Goal: Transaction & Acquisition: Purchase product/service

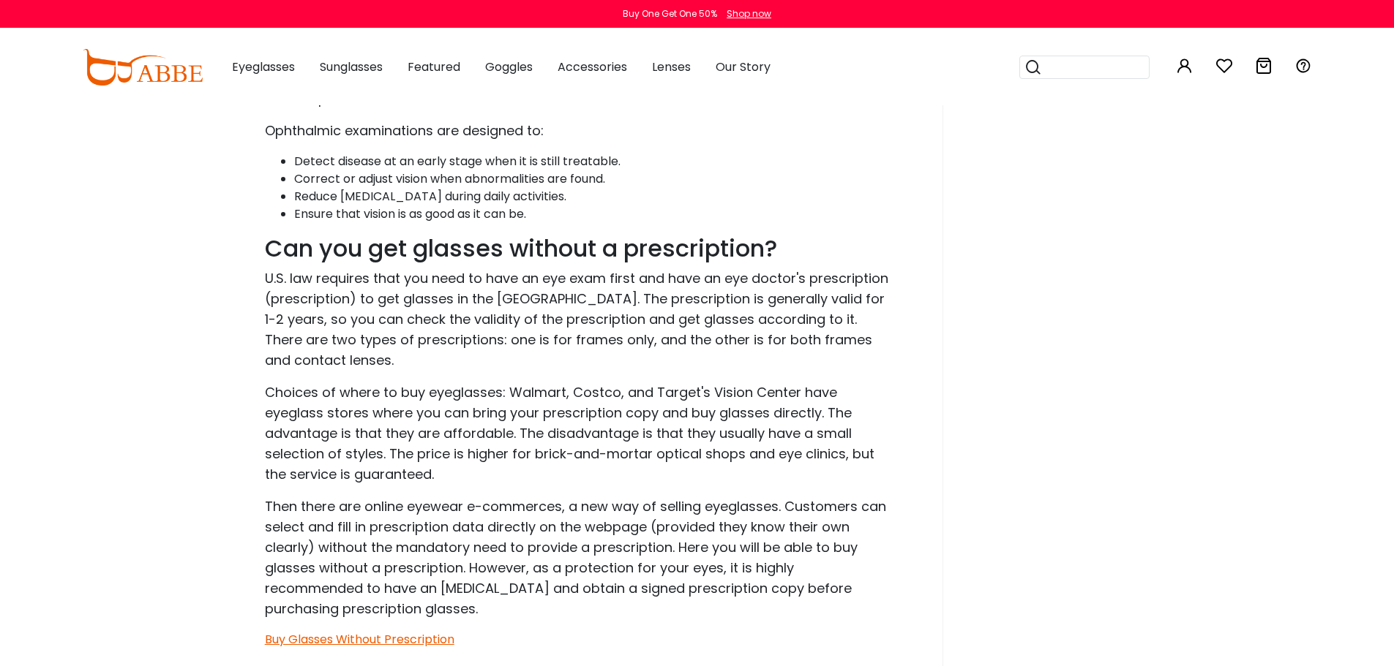
scroll to position [1317, 0]
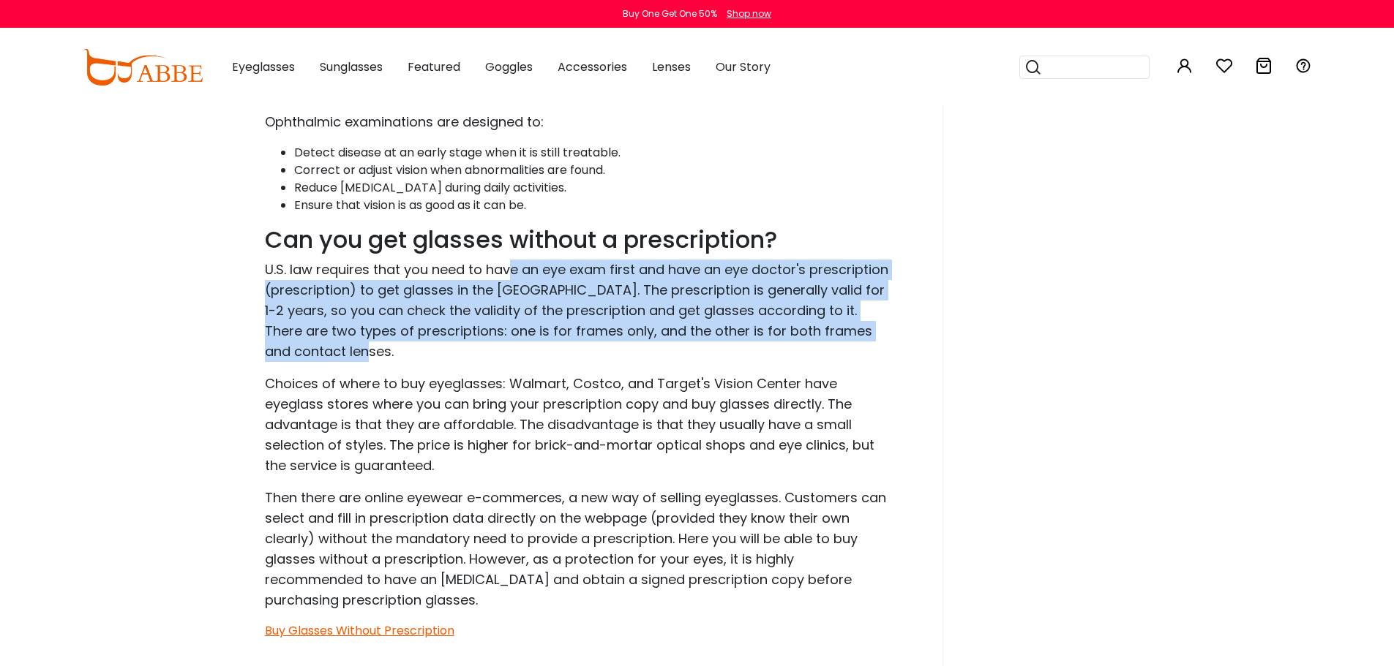
drag, startPoint x: 510, startPoint y: 271, endPoint x: 835, endPoint y: 359, distance: 337.4
click at [835, 359] on p "U.S. law requires that you need to have an eye exam first and have an eye docto…" at bounding box center [579, 311] width 628 height 102
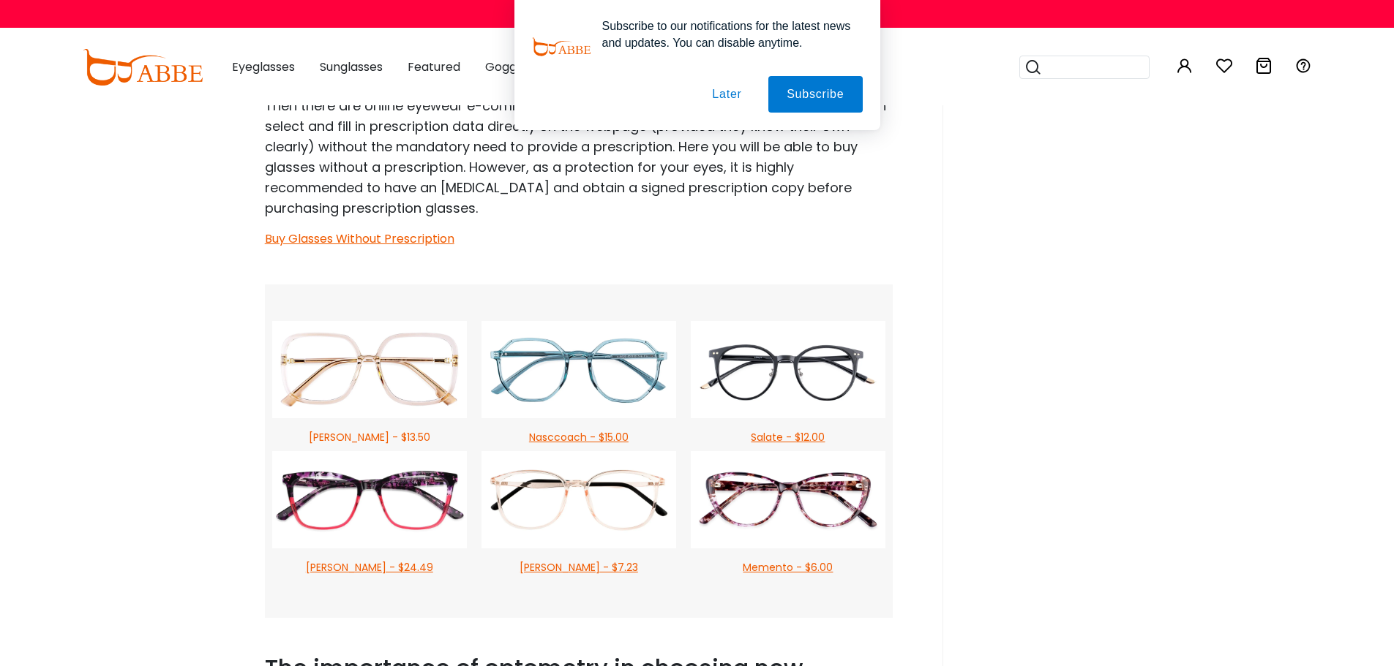
scroll to position [1683, 0]
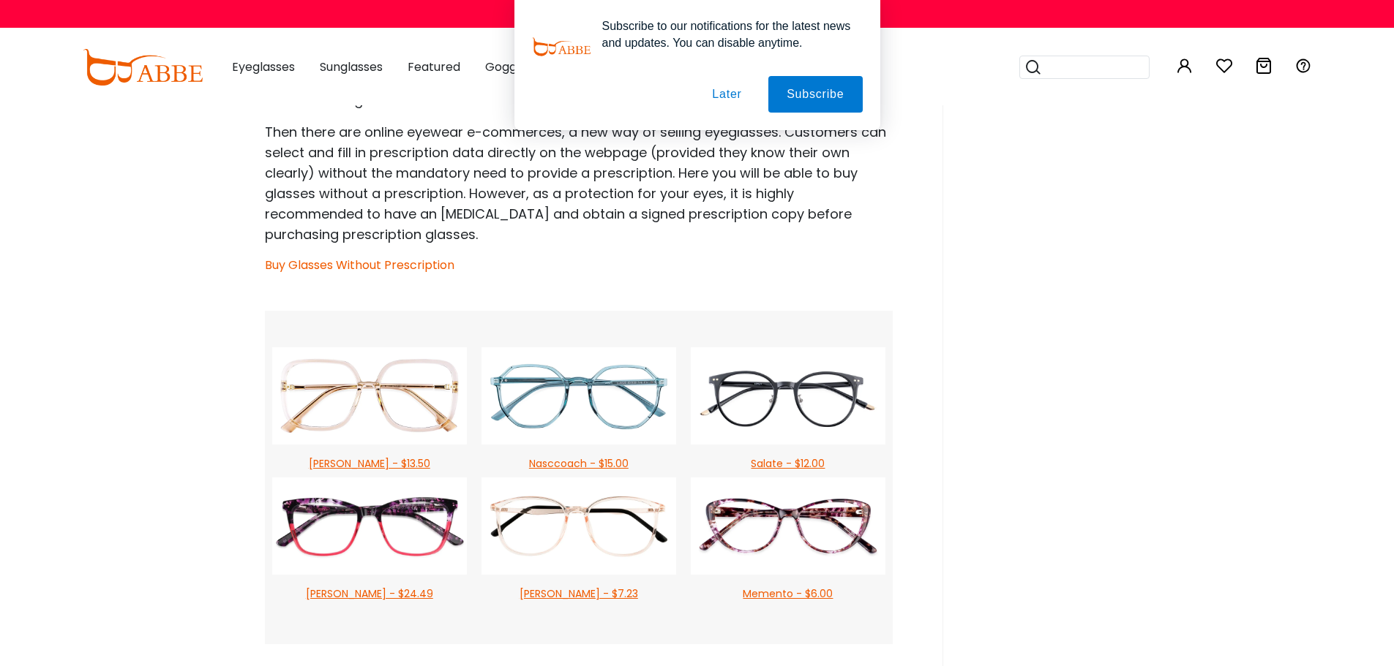
click at [418, 268] on link "Buy Glasses Without Prescription" at bounding box center [359, 265] width 189 height 17
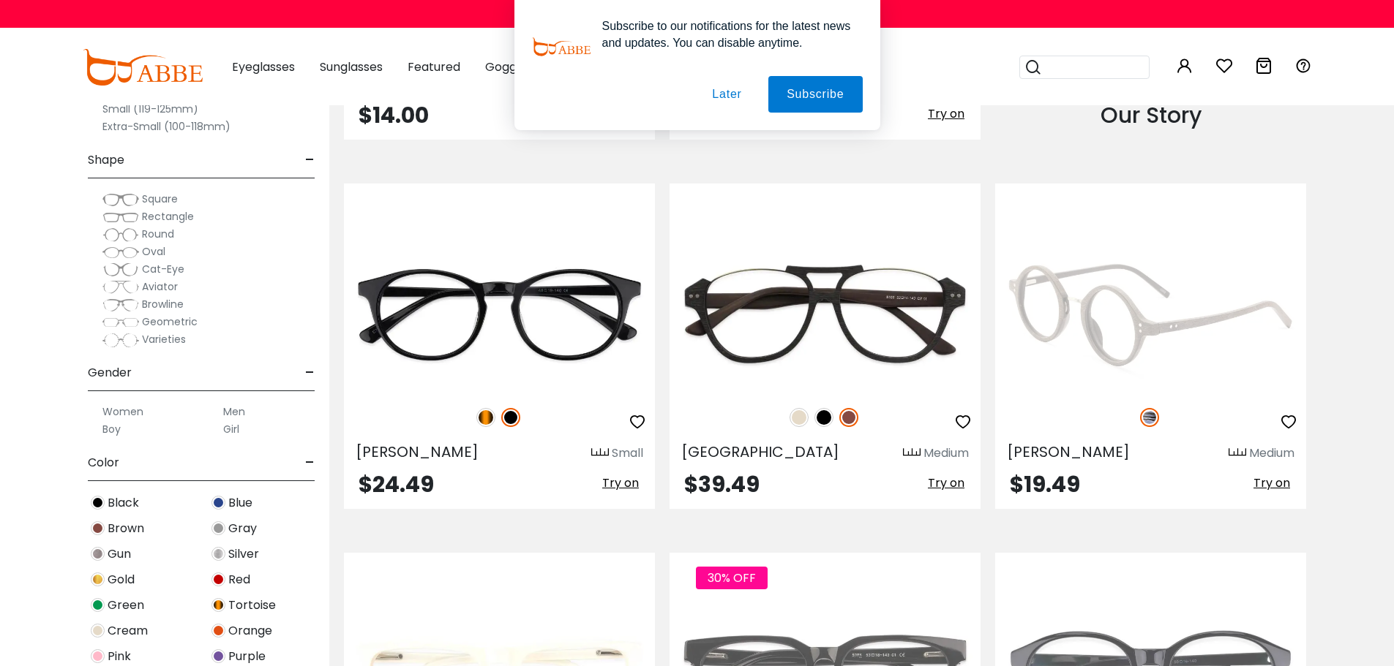
scroll to position [1756, 0]
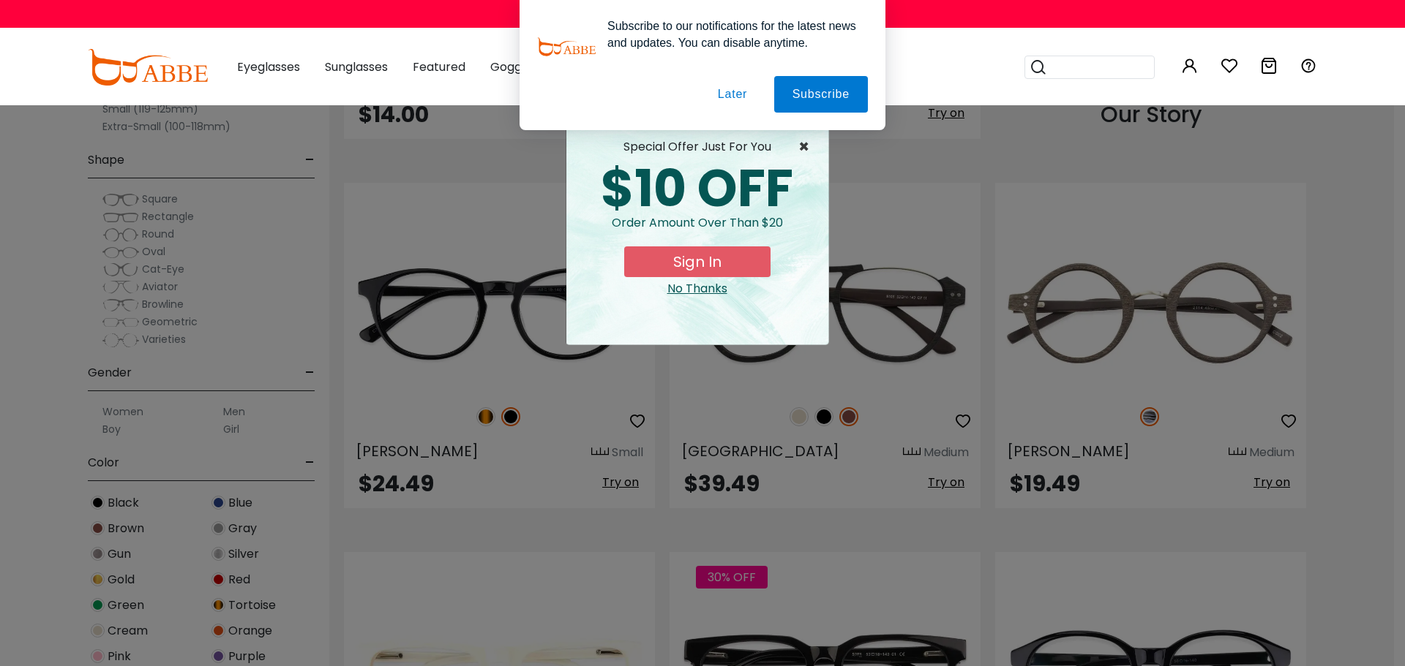
click at [805, 147] on span "×" at bounding box center [807, 147] width 18 height 18
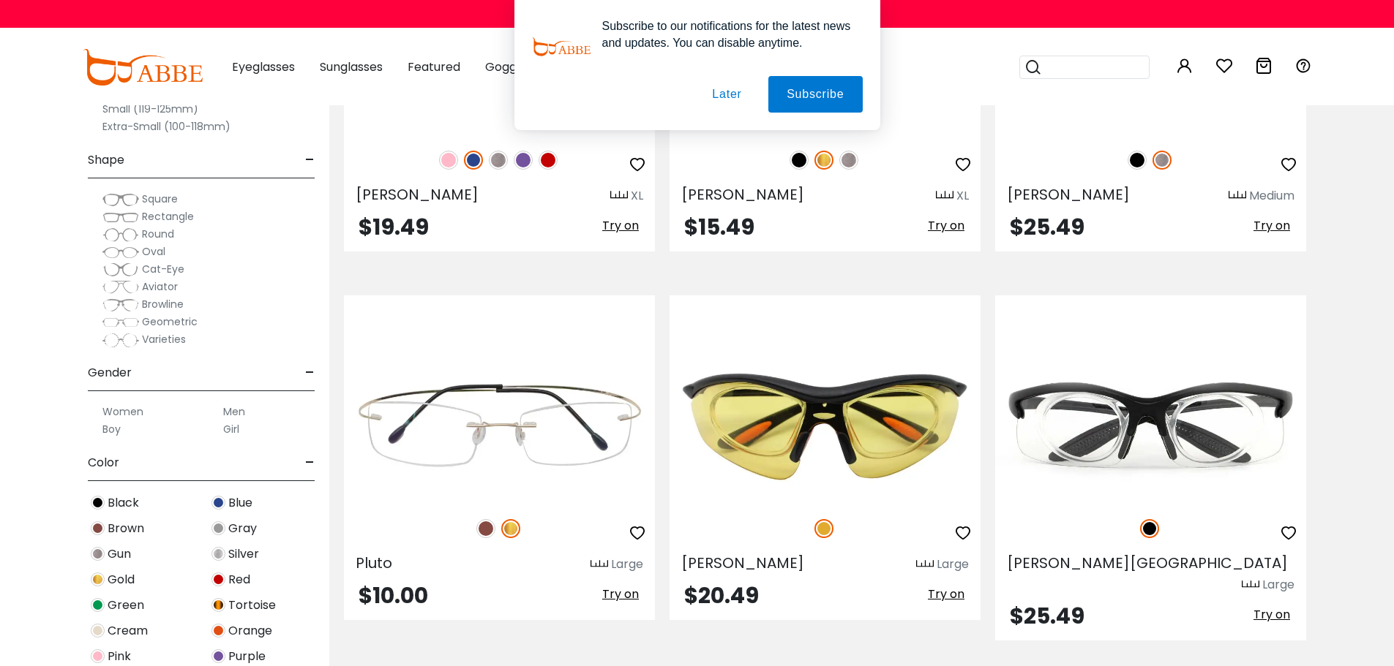
scroll to position [5194, 0]
